Goal: Navigation & Orientation: Find specific page/section

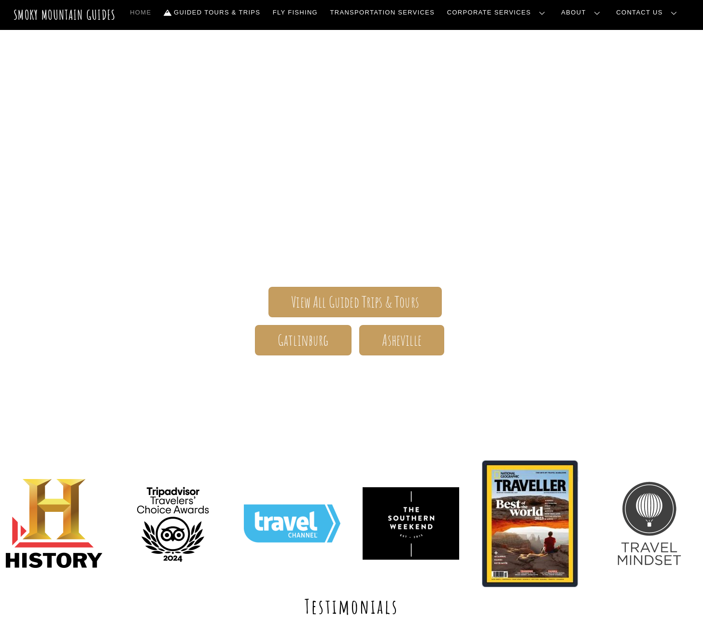
click at [0, 0] on link "Contact Us" at bounding box center [0, 0] width 0 height 0
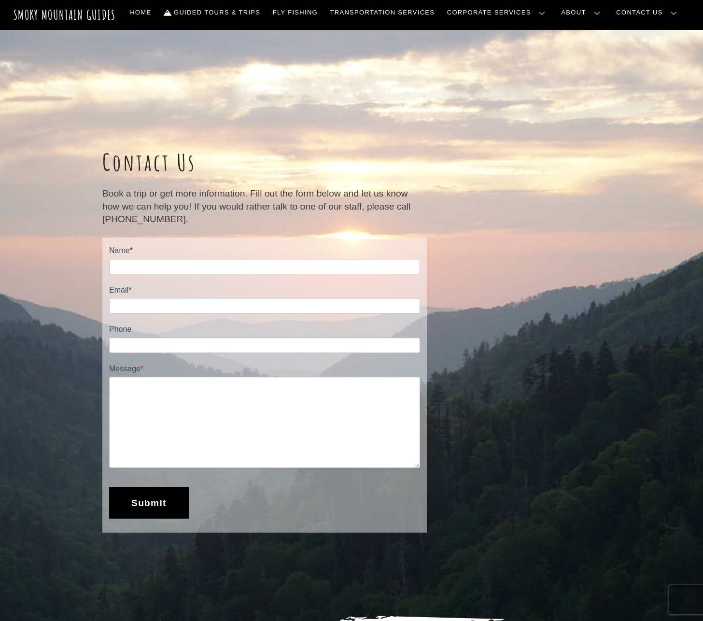
click at [560, 155] on div at bounding box center [554, 340] width 156 height 621
click at [553, 12] on link "Corporate Services" at bounding box center [498, 12] width 110 height 20
click at [0, 0] on link "Team Building" at bounding box center [0, 0] width 0 height 0
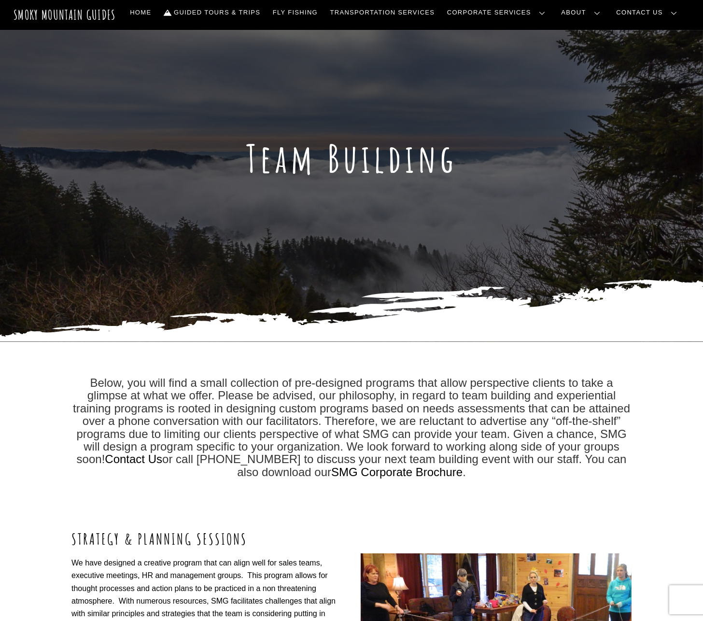
click at [0, 0] on link "Retreats" at bounding box center [0, 0] width 0 height 0
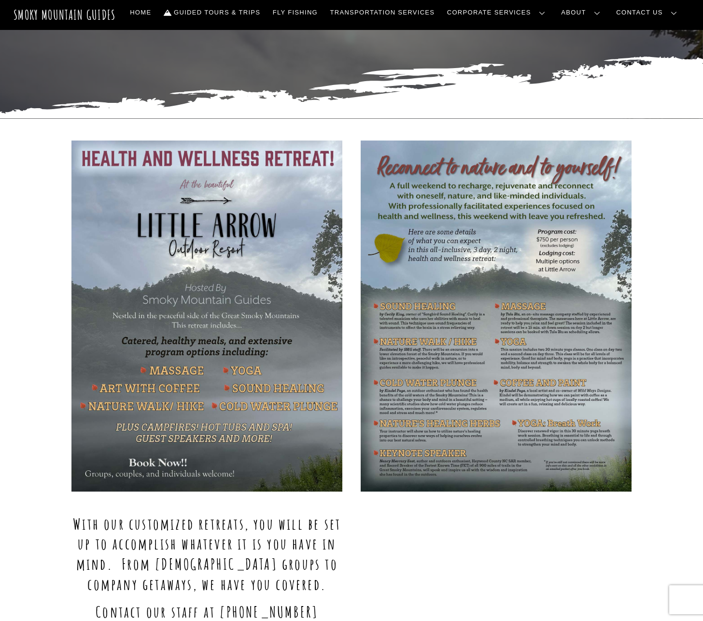
scroll to position [322, 0]
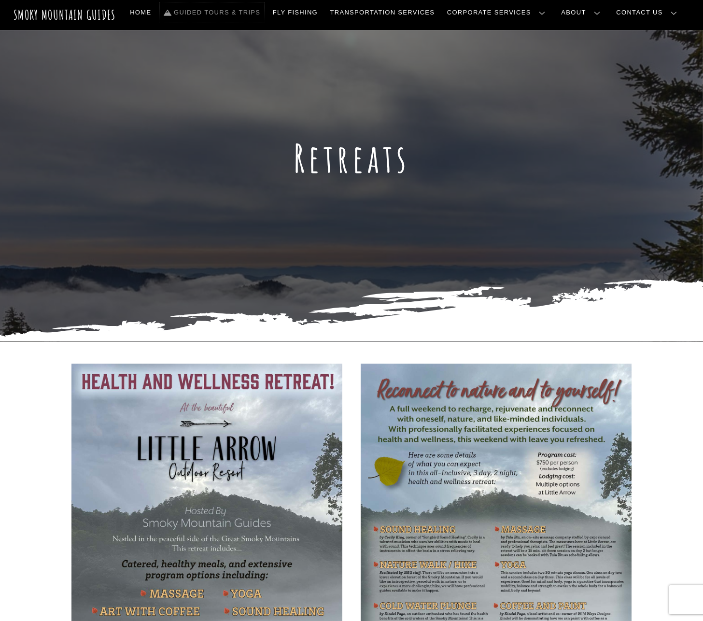
click at [247, 14] on link "Guided Tours & Trips" at bounding box center [212, 12] width 104 height 20
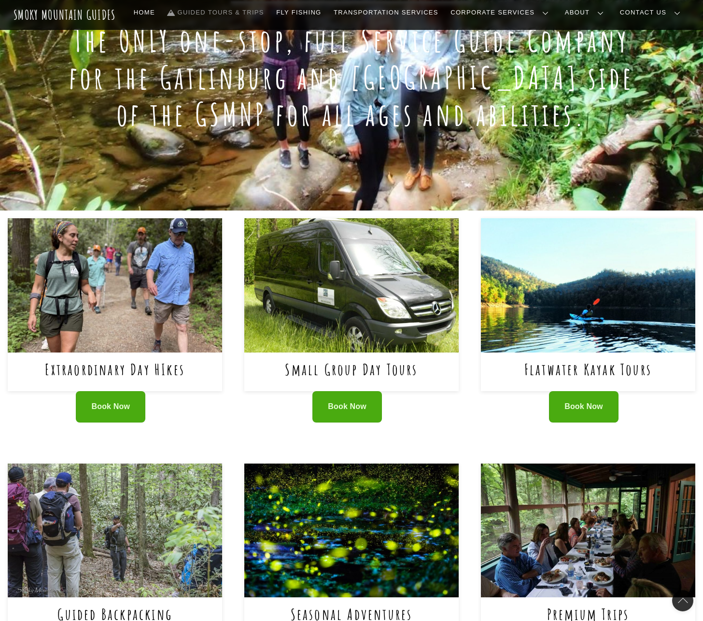
scroll to position [202, 0]
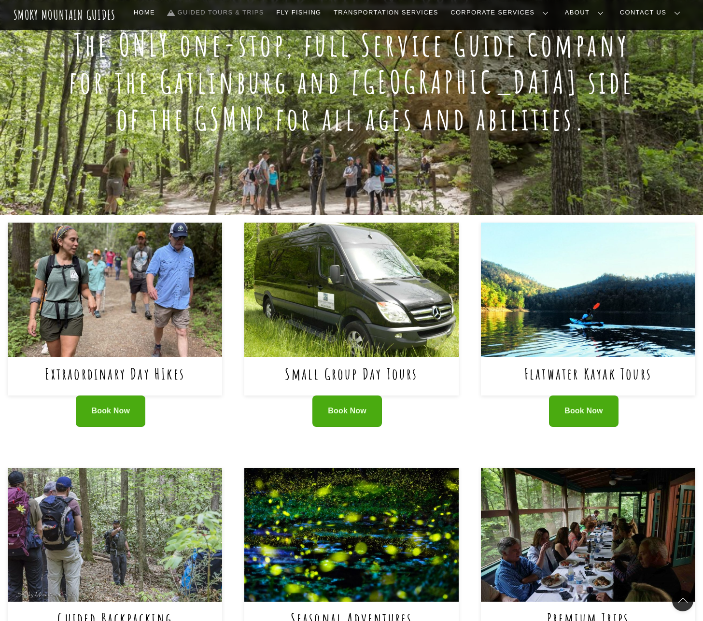
click at [234, 439] on div "Extraordinary Day HIkes Book Now Small Group Day Tours Book Now" at bounding box center [352, 337] width 688 height 229
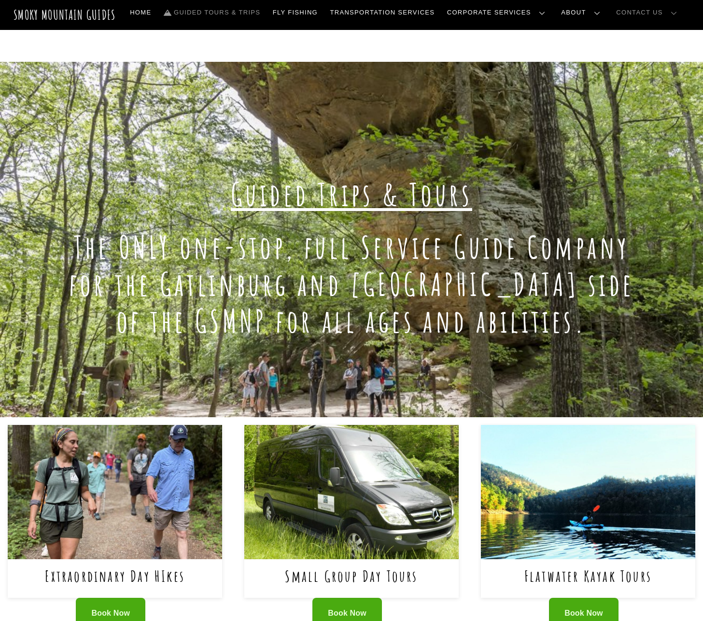
scroll to position [0, 0]
